Goal: Information Seeking & Learning: Check status

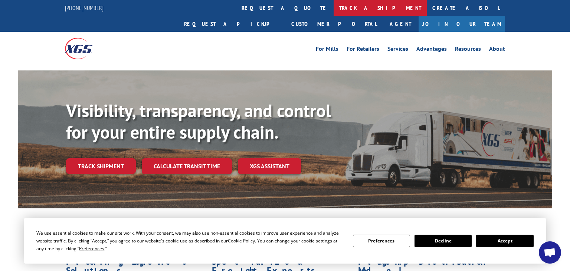
click at [334, 9] on link "track a shipment" at bounding box center [380, 8] width 93 height 16
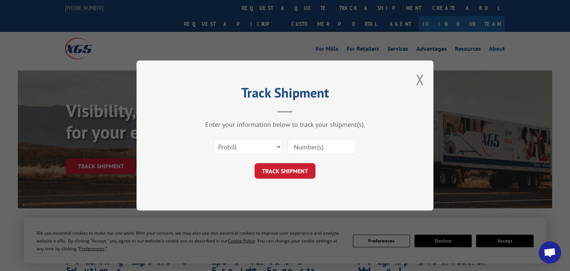
click at [307, 143] on input at bounding box center [322, 147] width 68 height 16
paste input "7002781"
type input "7002781"
click at [249, 146] on select "Select category... Probill BOL PO" at bounding box center [248, 147] width 68 height 16
select select "bol"
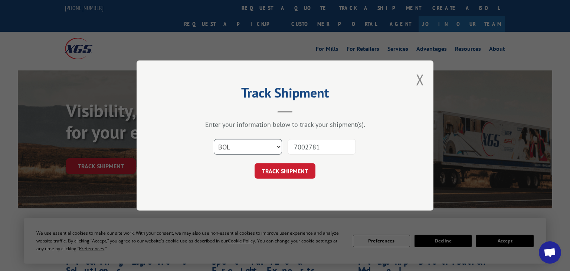
click option "BOL" at bounding box center [0, 0] width 0 height 0
click at [293, 177] on button "TRACK SHIPMENT" at bounding box center [285, 171] width 61 height 16
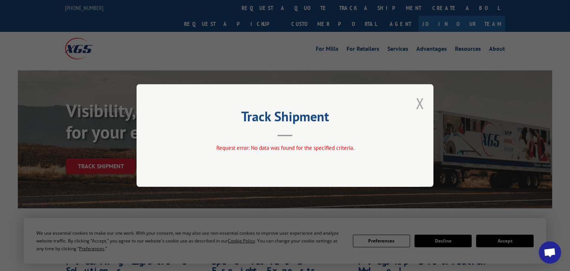
click at [421, 104] on button "Close modal" at bounding box center [420, 104] width 8 height 20
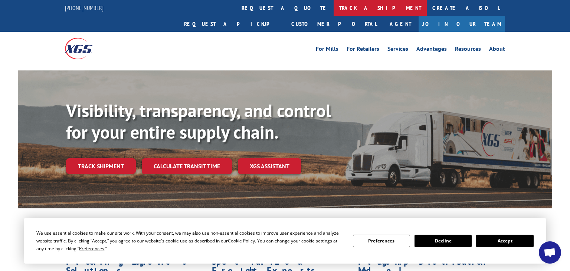
click at [334, 6] on link "track a shipment" at bounding box center [380, 8] width 93 height 16
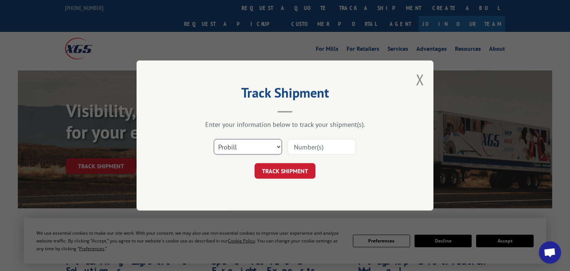
click at [214, 139] on select "Select category... Probill BOL PO" at bounding box center [248, 147] width 68 height 16
select select "bol"
click option "BOL" at bounding box center [0, 0] width 0 height 0
click at [314, 148] on input at bounding box center [322, 147] width 68 height 16
paste input "7002781"
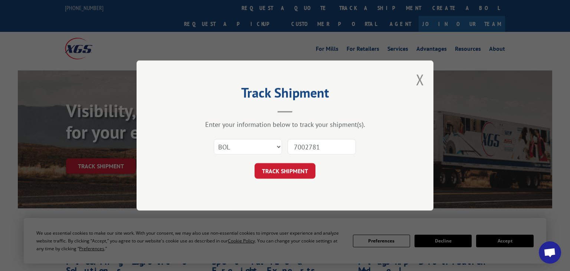
type input "7002781"
click at [273, 180] on div "Track Shipment Enter your information below to track your shipment(s). Select c…" at bounding box center [285, 136] width 297 height 150
click at [269, 169] on button "TRACK SHIPMENT" at bounding box center [285, 171] width 61 height 16
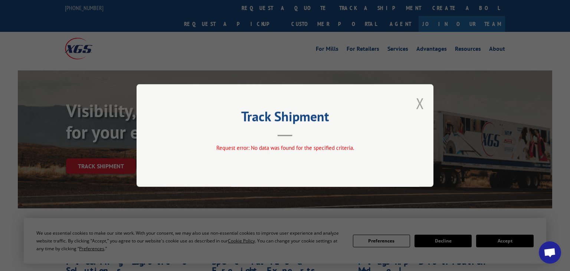
click at [424, 108] on button "Close modal" at bounding box center [420, 104] width 8 height 20
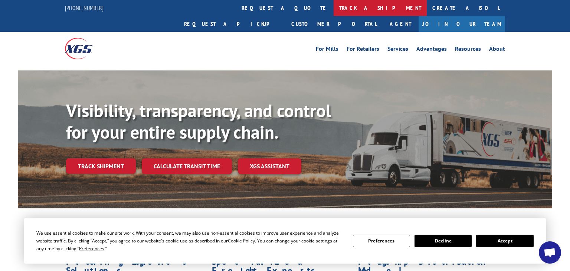
click at [334, 5] on link "track a shipment" at bounding box center [380, 8] width 93 height 16
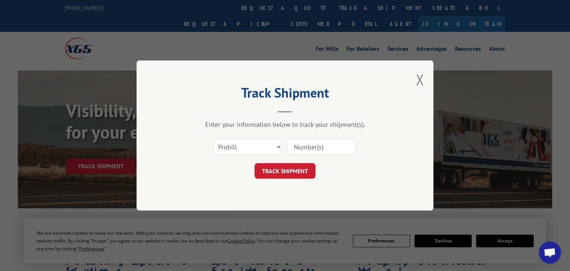
click at [307, 147] on input at bounding box center [322, 147] width 68 height 16
paste input "6044416"
type input "6044416"
click at [214, 139] on select "Select category... Probill BOL PO" at bounding box center [248, 147] width 68 height 16
select select "bol"
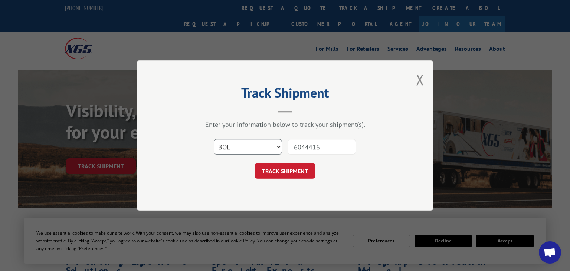
click option "BOL" at bounding box center [0, 0] width 0 height 0
click at [285, 168] on button "TRACK SHIPMENT" at bounding box center [285, 171] width 61 height 16
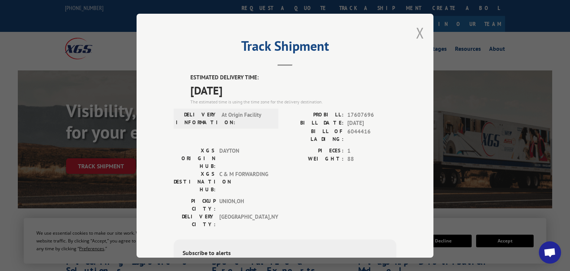
click at [418, 35] on button "Close modal" at bounding box center [420, 33] width 8 height 20
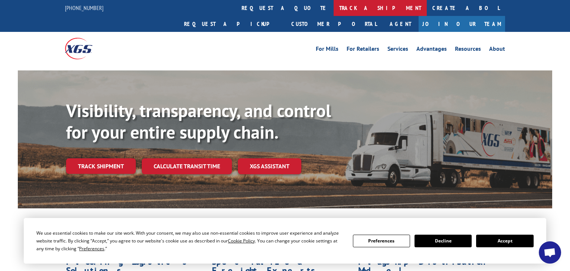
click at [334, 12] on link "track a shipment" at bounding box center [380, 8] width 93 height 16
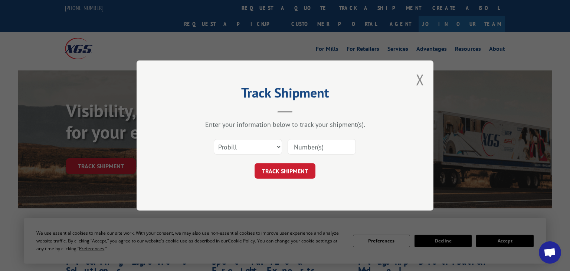
click at [313, 145] on input at bounding box center [322, 147] width 68 height 16
paste input "6016772"
type input "6016772"
click at [214, 139] on select "Select category... Probill BOL PO" at bounding box center [248, 147] width 68 height 16
select select "bol"
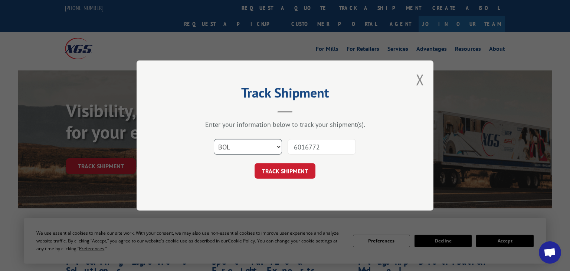
click option "BOL" at bounding box center [0, 0] width 0 height 0
click at [283, 169] on button "TRACK SHIPMENT" at bounding box center [285, 171] width 61 height 16
